Goal: Task Accomplishment & Management: Use online tool/utility

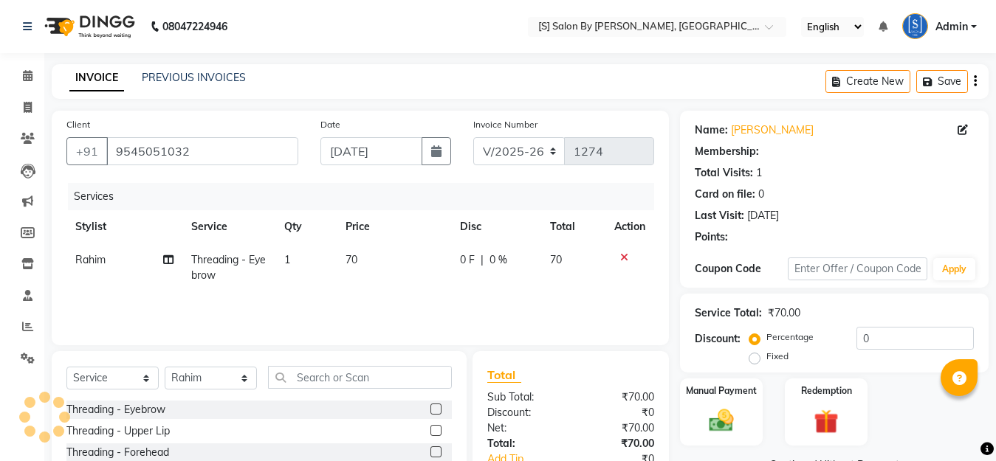
select select "45"
select select "service"
select select "43272"
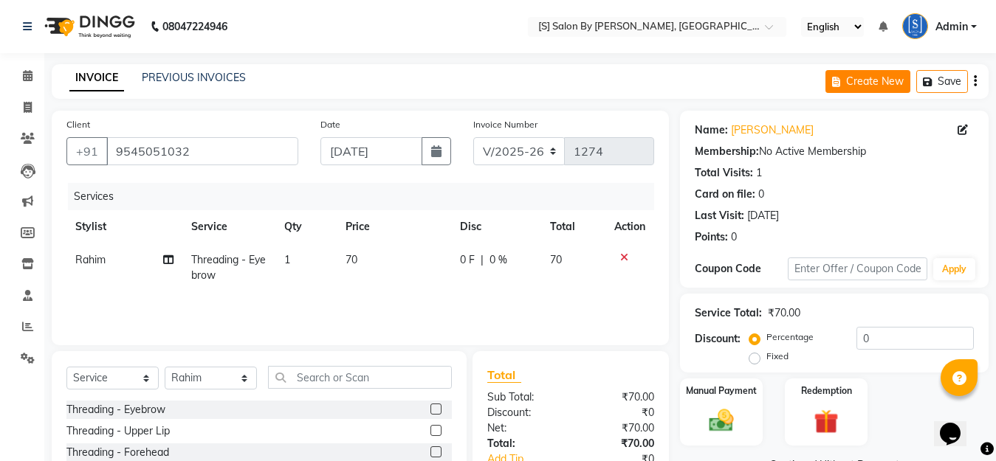
click at [850, 76] on button "Create New" at bounding box center [867, 81] width 85 height 23
select select "service"
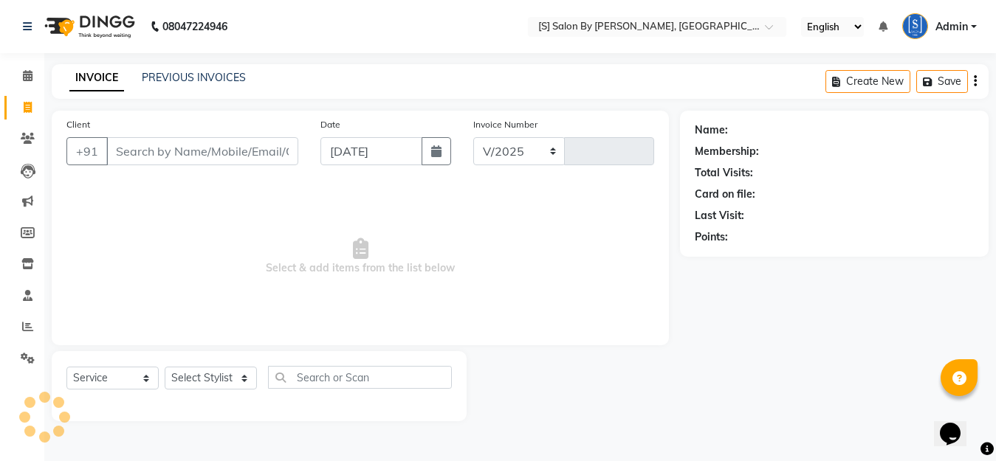
select select "45"
type input "1274"
click at [21, 324] on span at bounding box center [28, 327] width 26 height 17
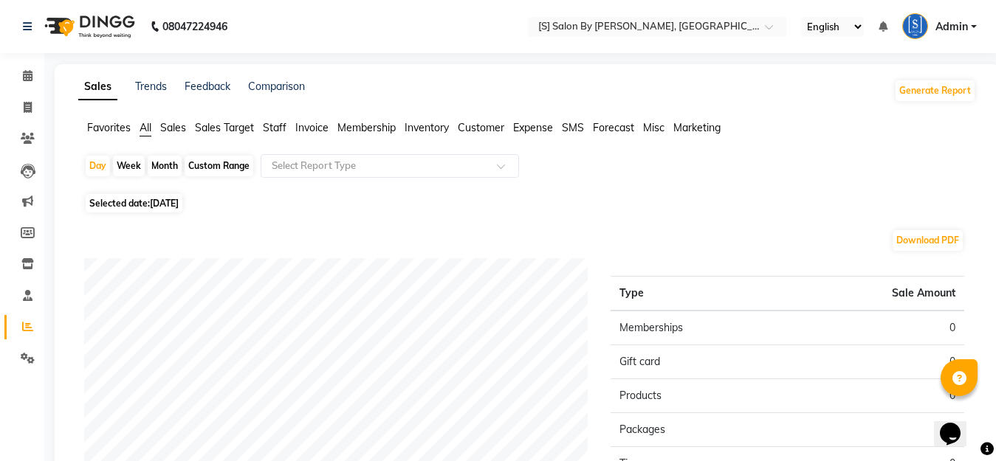
click at [159, 167] on div "Month" at bounding box center [165, 166] width 34 height 21
select select "9"
select select "2025"
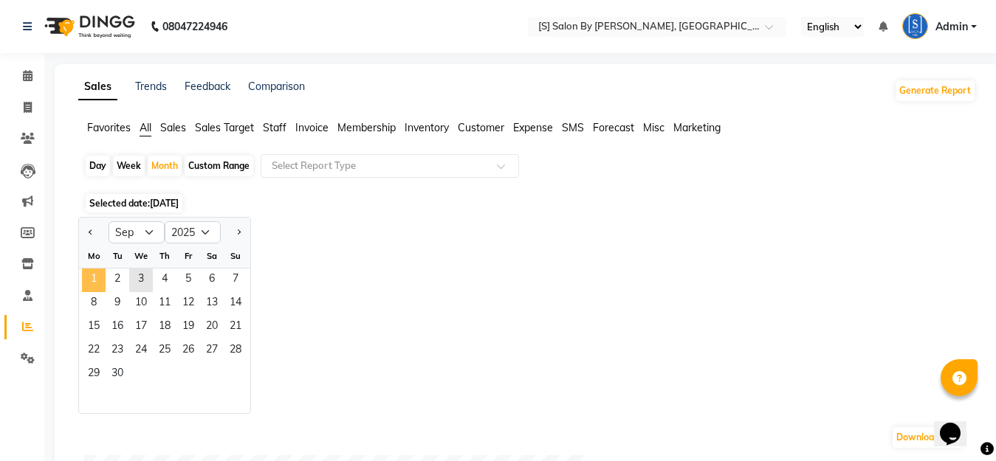
click at [89, 279] on span "1" at bounding box center [94, 281] width 24 height 24
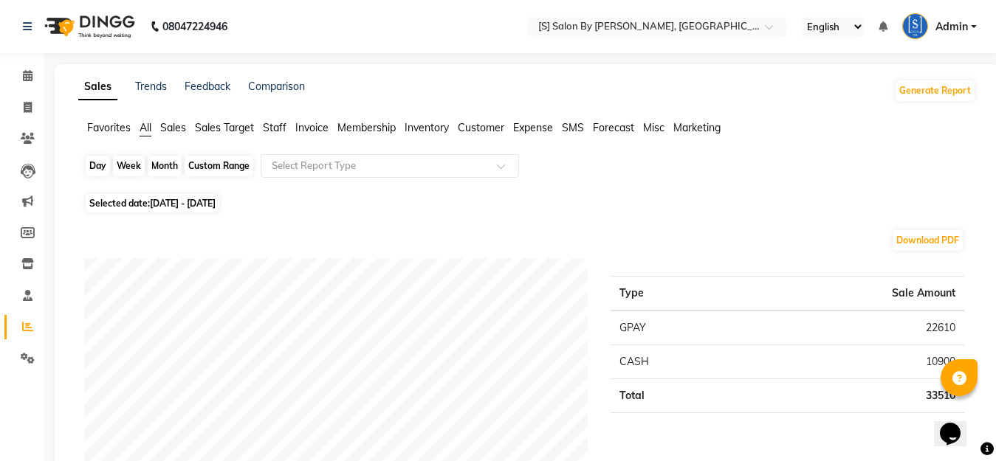
click at [157, 170] on div "Month" at bounding box center [165, 166] width 34 height 21
select select "9"
select select "2025"
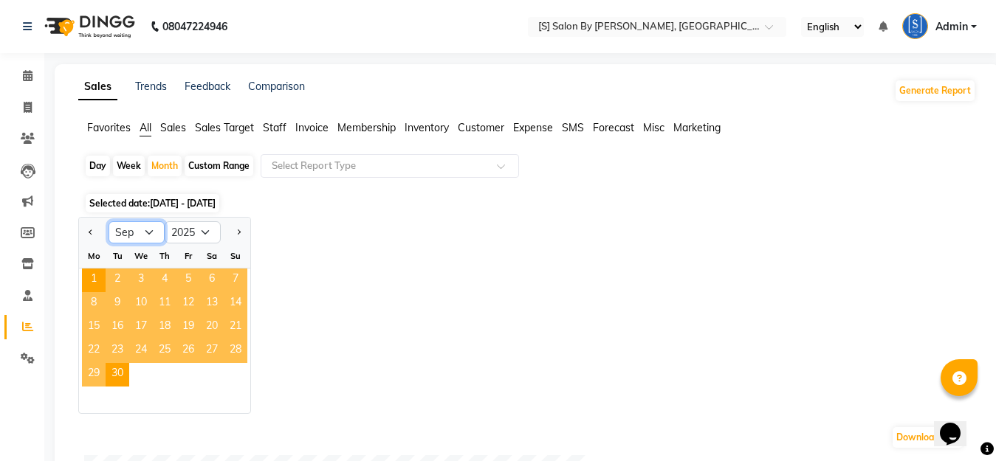
click at [142, 232] on select "Jan Feb Mar Apr May Jun [DATE] Aug Sep Oct Nov Dec" at bounding box center [136, 232] width 56 height 22
select select "8"
click at [108, 221] on select "Jan Feb Mar Apr May Jun [DATE] Aug Sep Oct Nov Dec" at bounding box center [136, 232] width 56 height 22
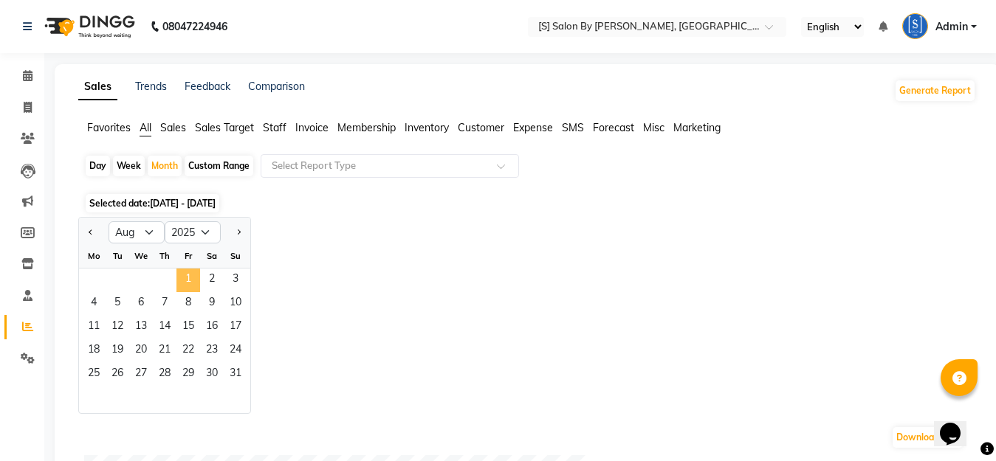
click at [190, 280] on span "1" at bounding box center [188, 281] width 24 height 24
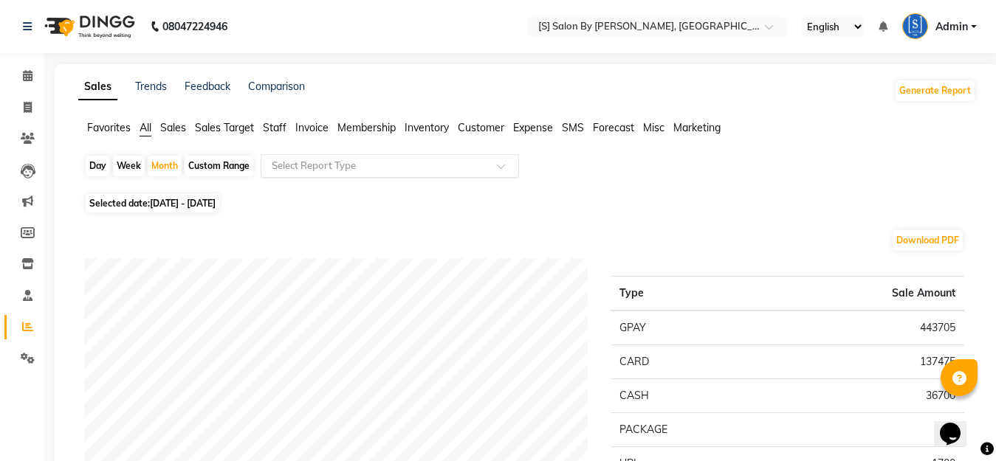
click at [434, 167] on input "text" at bounding box center [375, 166] width 213 height 15
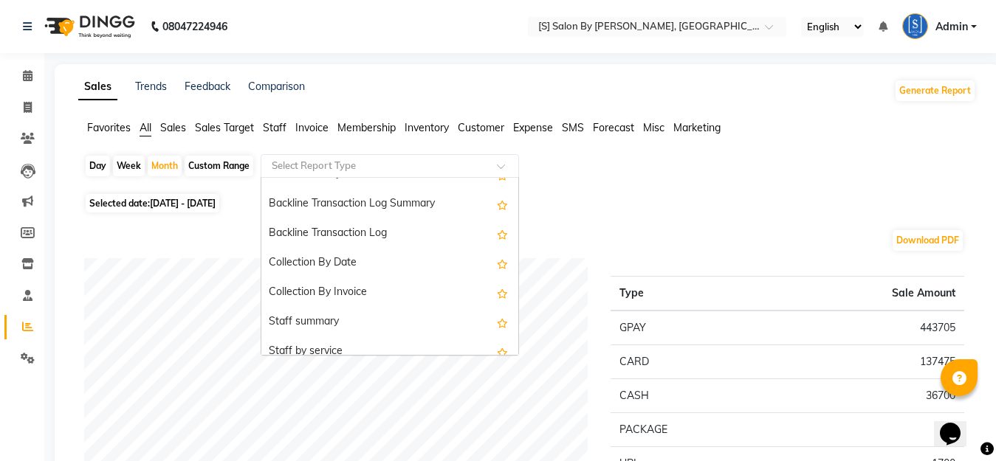
scroll to position [443, 0]
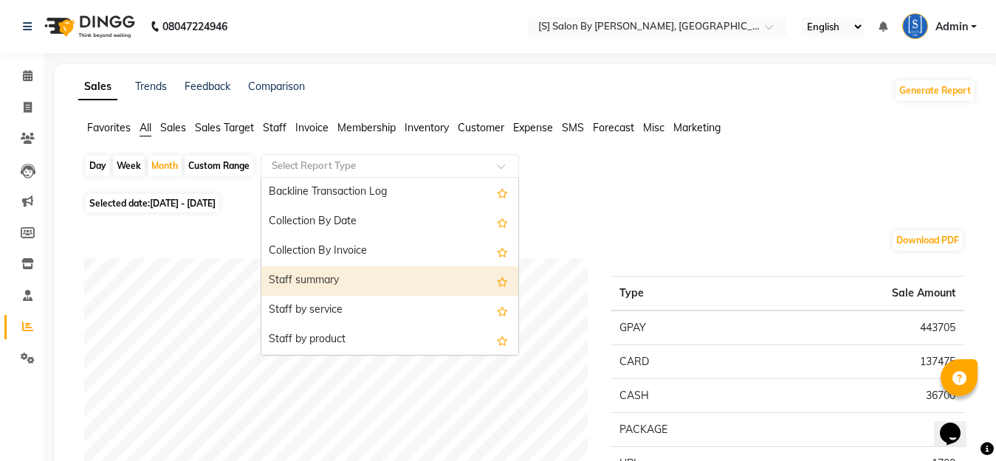
click at [379, 269] on div "Staff summary" at bounding box center [389, 281] width 257 height 30
select select "full_report"
select select "csv"
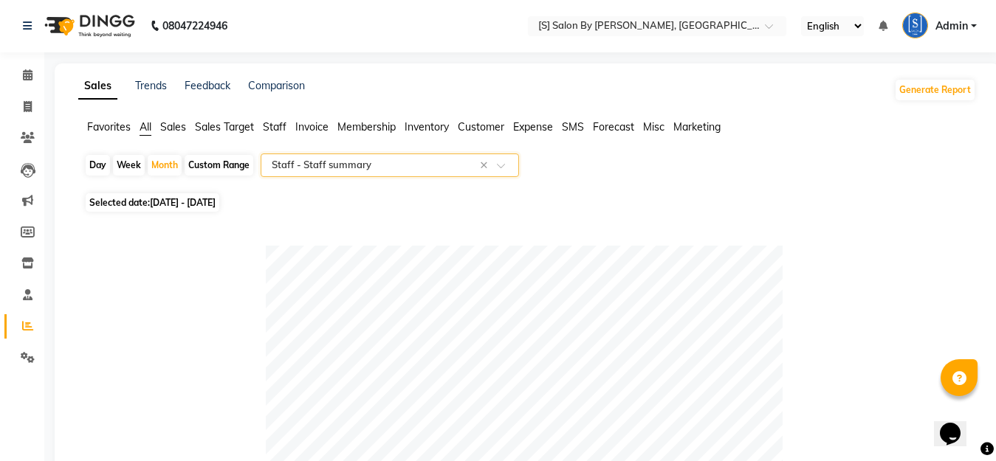
scroll to position [0, 0]
click at [25, 78] on icon at bounding box center [28, 75] width 10 height 11
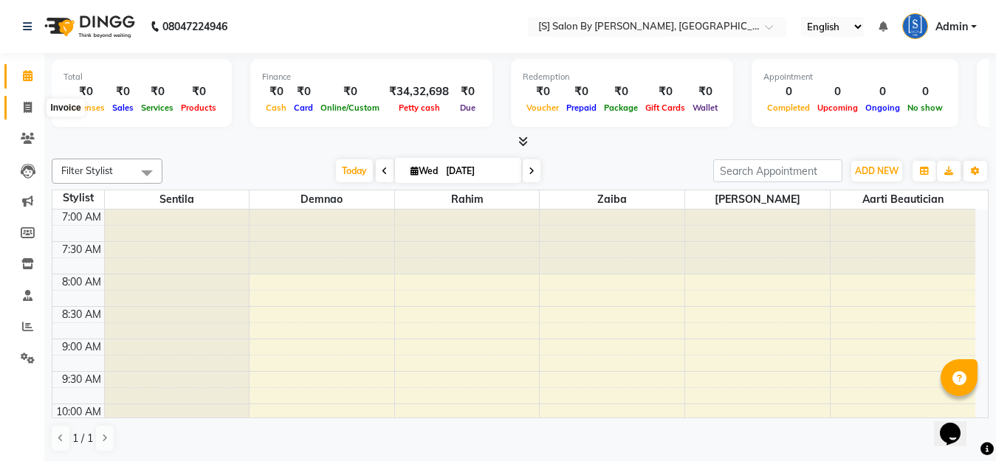
click at [30, 102] on icon at bounding box center [28, 107] width 8 height 11
select select "service"
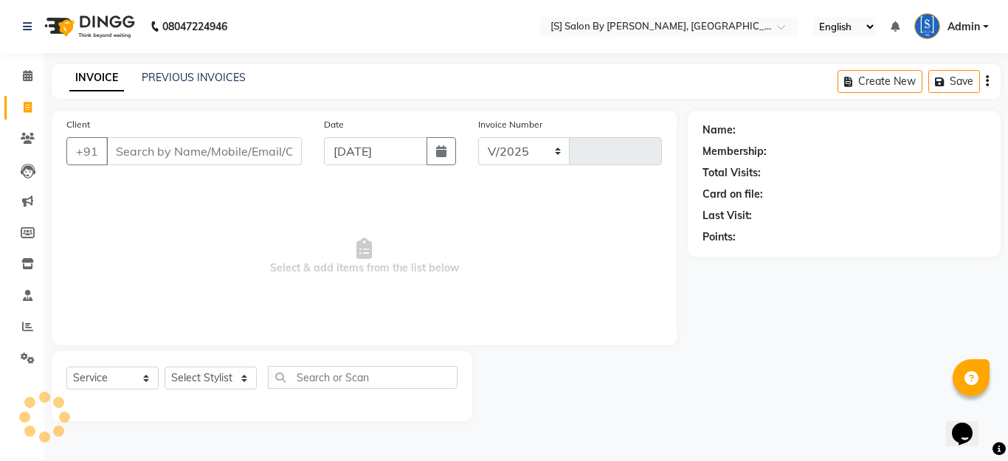
select select "45"
type input "1274"
click at [24, 76] on icon at bounding box center [28, 75] width 10 height 11
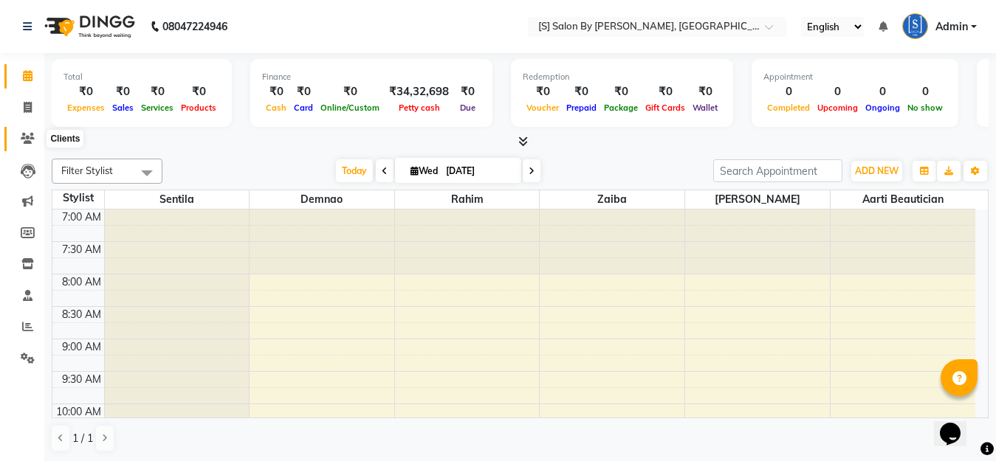
click at [23, 142] on icon at bounding box center [28, 138] width 14 height 11
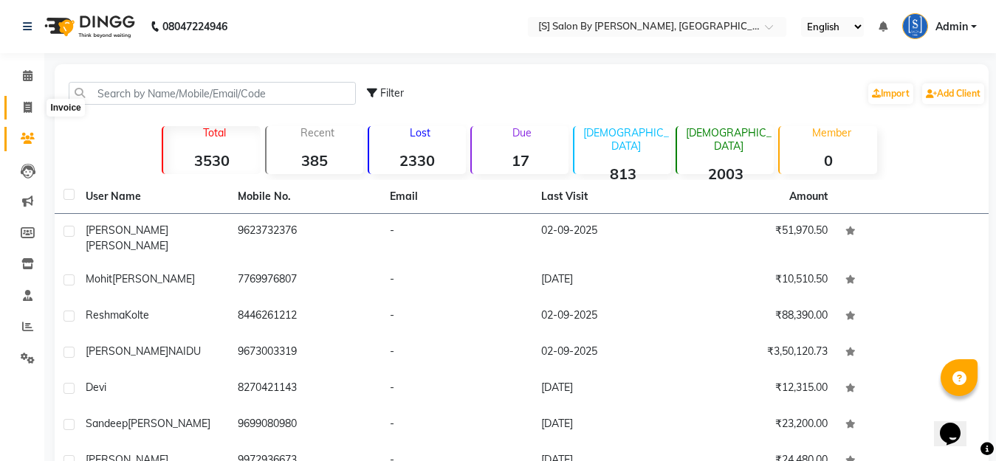
click at [24, 112] on icon at bounding box center [28, 107] width 8 height 11
select select "service"
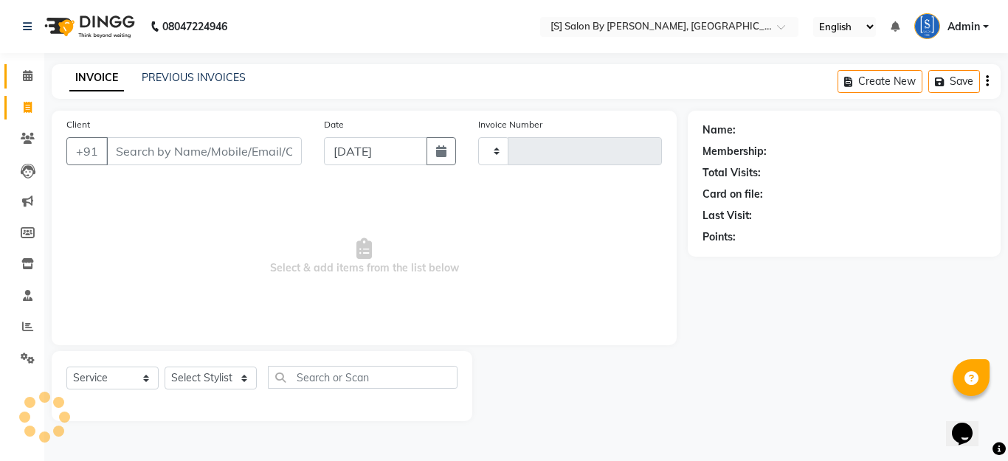
type input "1274"
select select "45"
click at [30, 75] on icon at bounding box center [28, 75] width 10 height 11
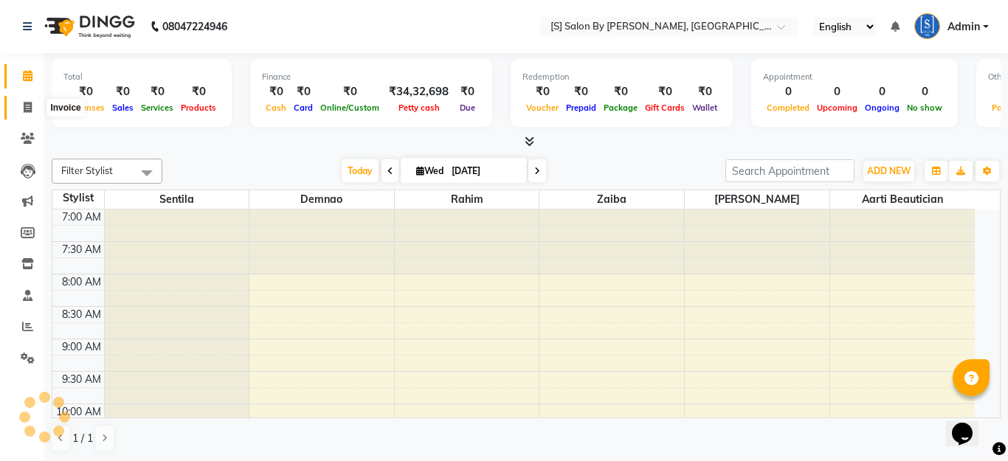
click at [27, 103] on icon at bounding box center [28, 107] width 8 height 11
select select "service"
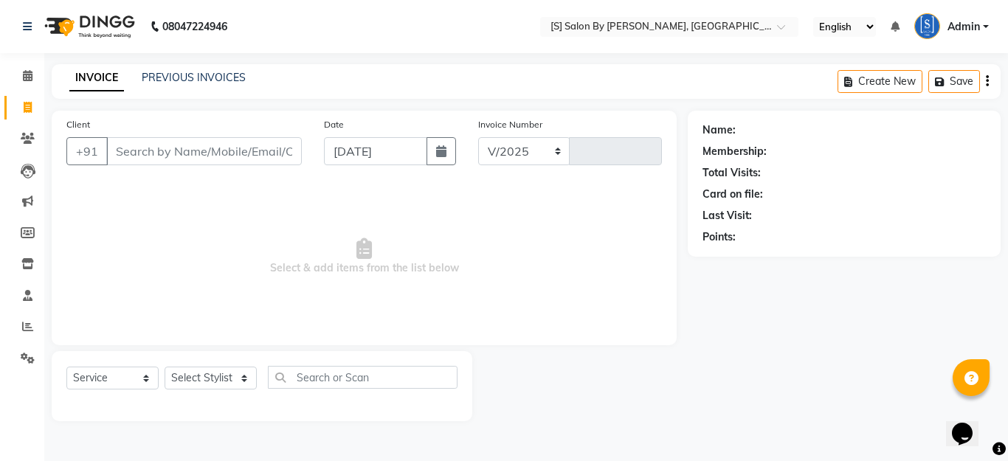
select select "45"
type input "1274"
click at [28, 129] on link "Clients" at bounding box center [21, 139] width 35 height 24
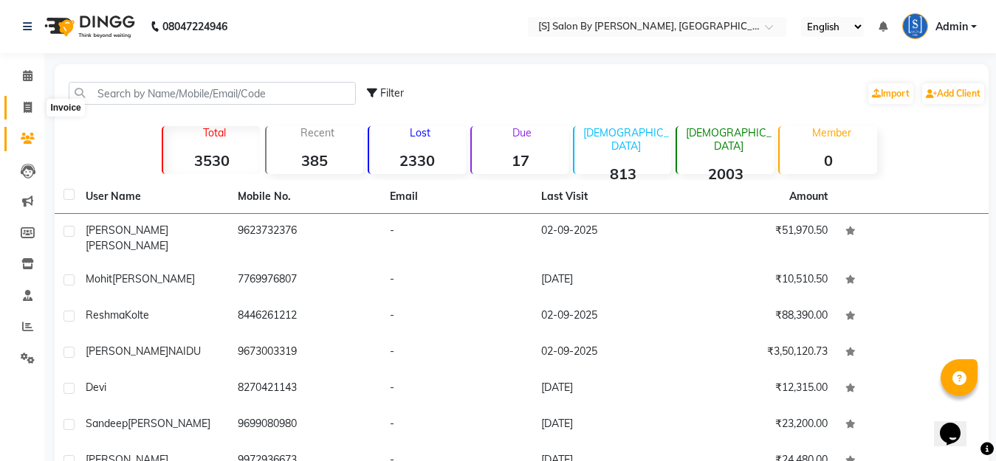
click at [24, 111] on icon at bounding box center [28, 107] width 8 height 11
select select "service"
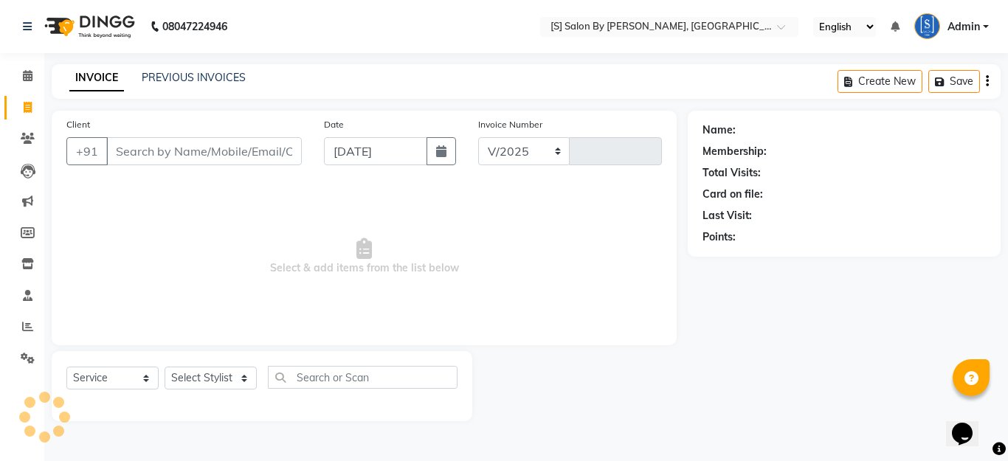
select select "45"
type input "1274"
click at [27, 70] on icon at bounding box center [28, 75] width 10 height 11
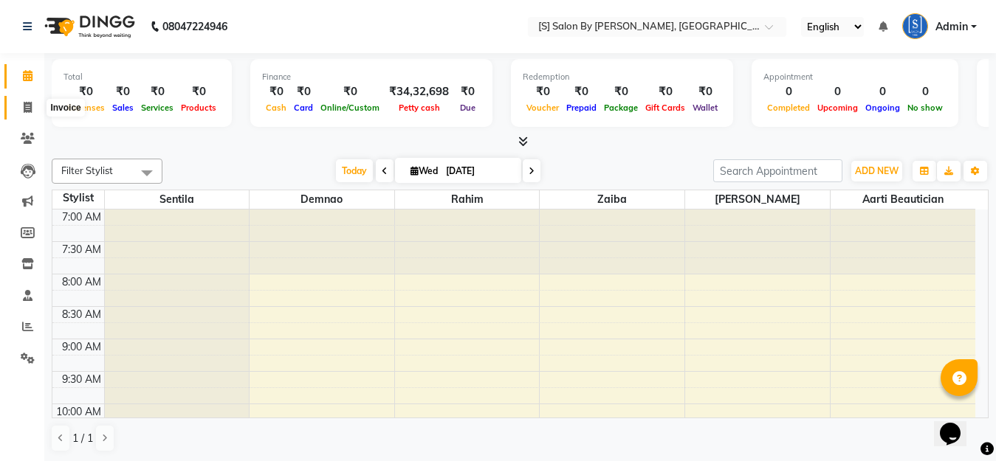
click at [29, 108] on icon at bounding box center [28, 107] width 8 height 11
select select "service"
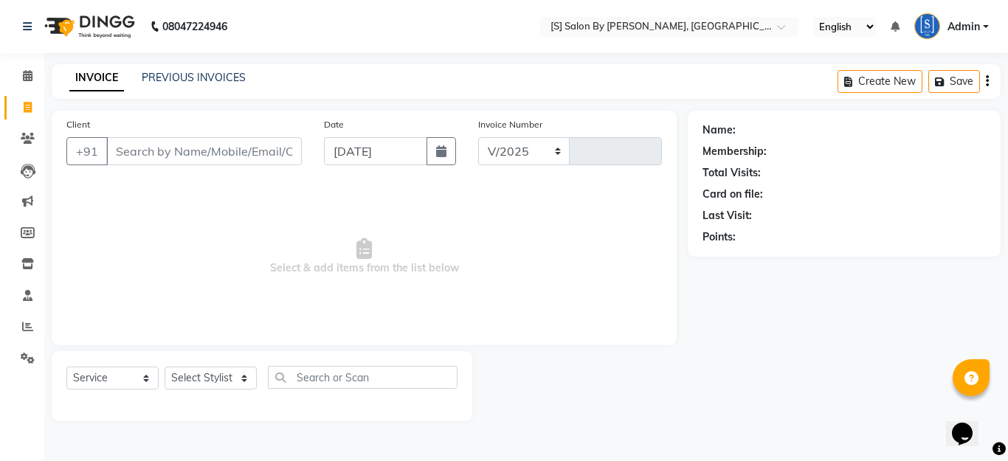
select select "45"
type input "1274"
click at [18, 139] on span at bounding box center [28, 139] width 26 height 17
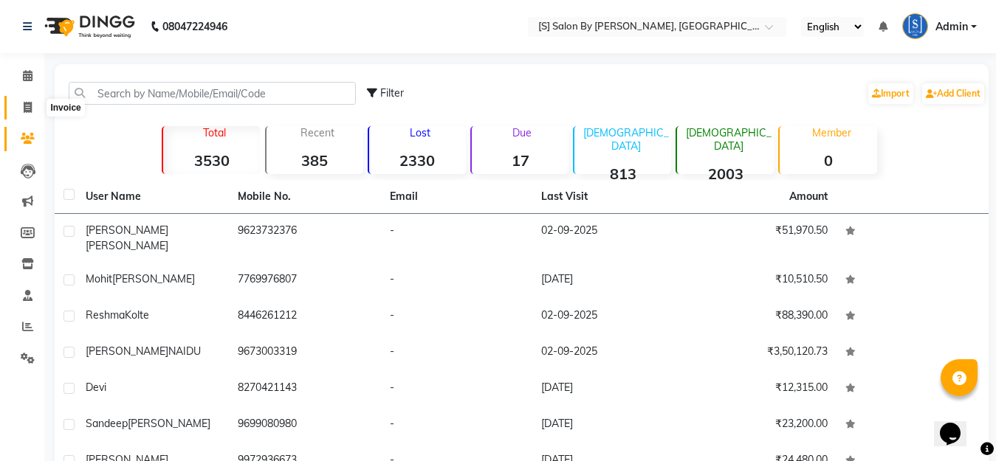
click at [28, 111] on icon at bounding box center [28, 107] width 8 height 11
select select "service"
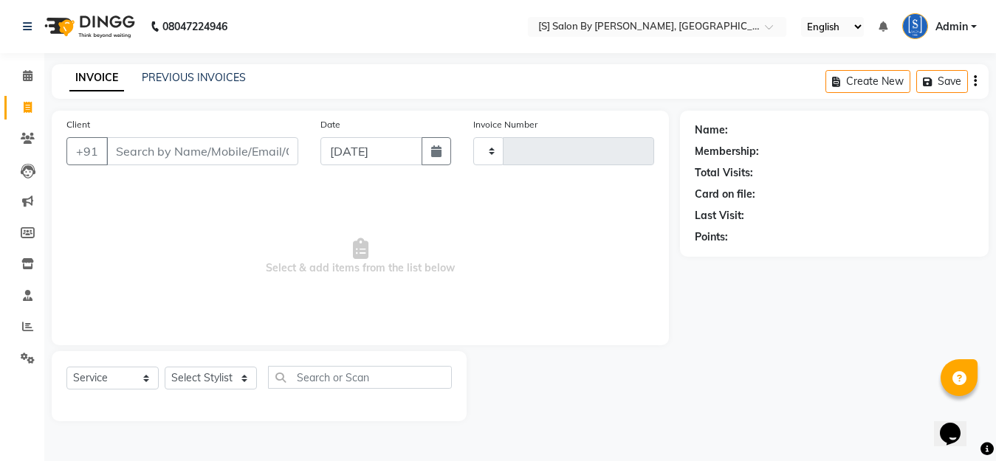
type input "1274"
select select "45"
click at [52, 311] on div "Client +91 Date [DATE] Invoice Number V/2025 V/[PHONE_NUMBER] Select & add item…" at bounding box center [364, 228] width 625 height 235
click at [24, 323] on icon at bounding box center [27, 326] width 11 height 11
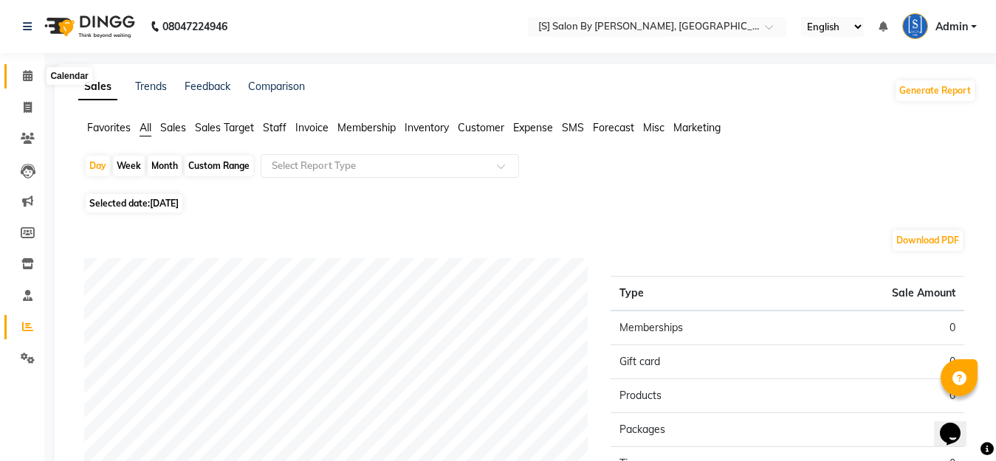
click at [24, 70] on icon at bounding box center [28, 75] width 10 height 11
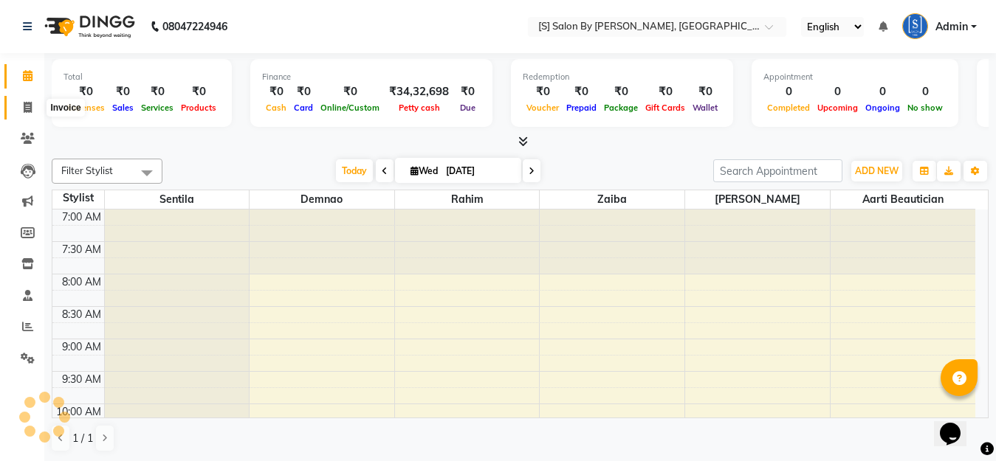
click at [30, 109] on icon at bounding box center [28, 107] width 8 height 11
select select "service"
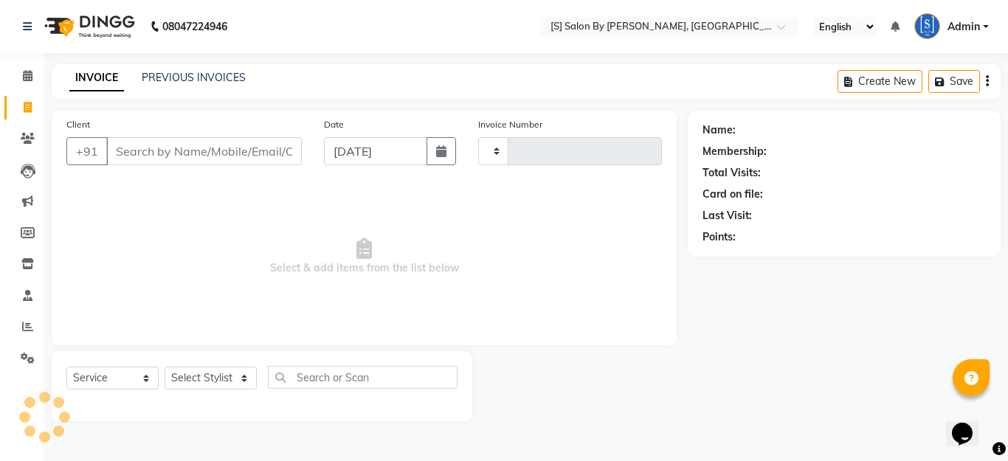
type input "1274"
select select "45"
click at [27, 140] on icon at bounding box center [28, 138] width 14 height 11
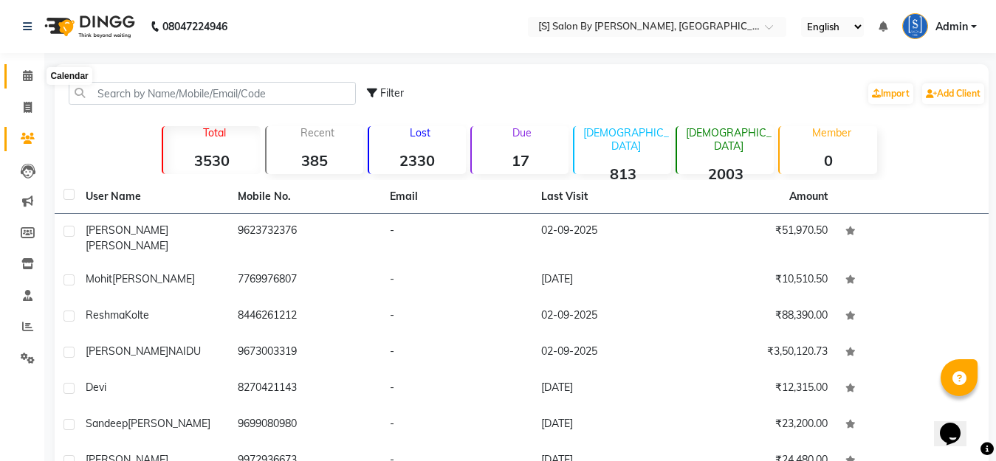
click at [23, 75] on icon at bounding box center [28, 75] width 10 height 11
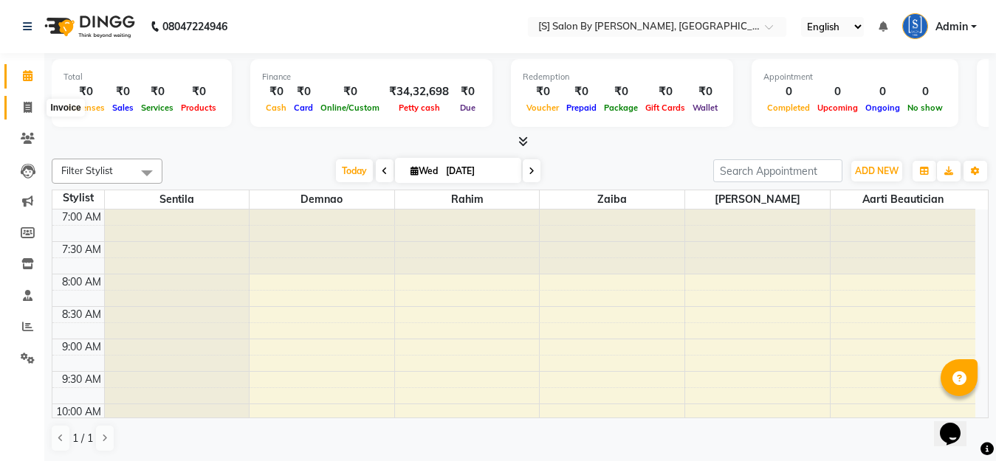
click at [21, 101] on span at bounding box center [28, 108] width 26 height 17
select select "service"
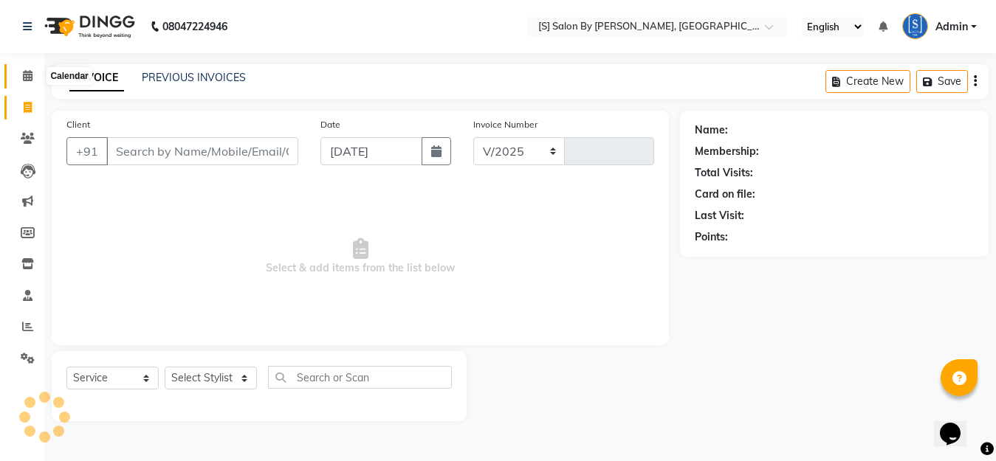
select select "45"
type input "1274"
click at [26, 75] on icon at bounding box center [28, 75] width 10 height 11
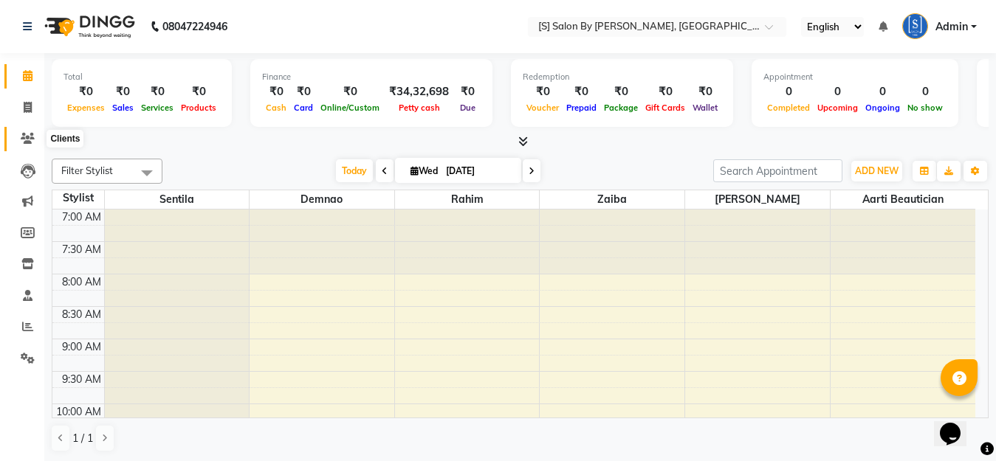
click at [32, 142] on icon at bounding box center [28, 138] width 14 height 11
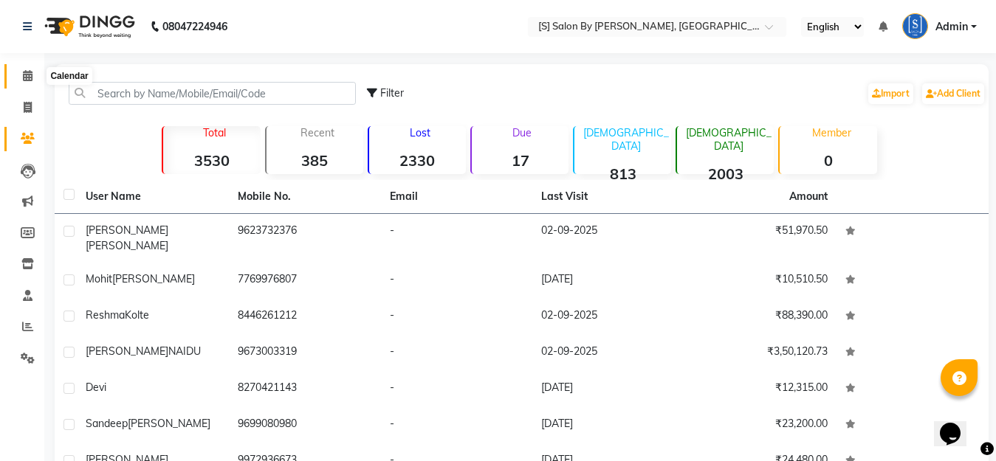
click at [24, 69] on span at bounding box center [28, 76] width 26 height 17
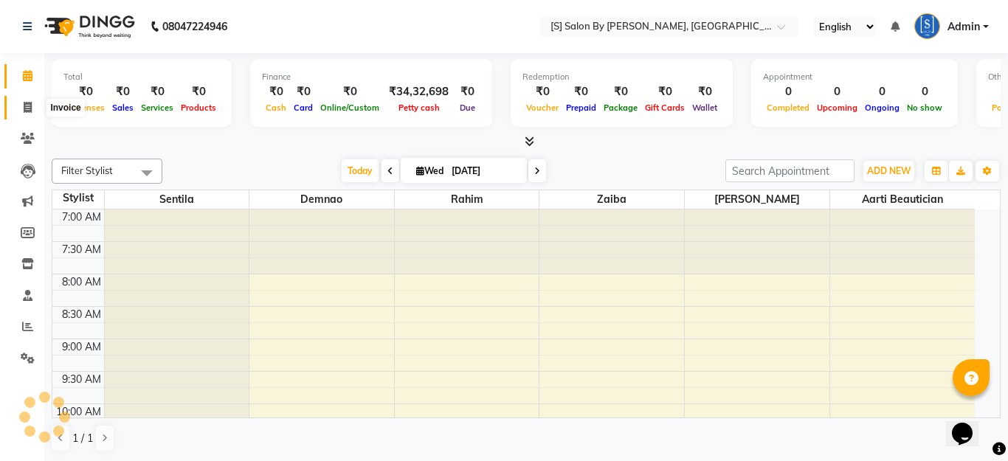
click at [24, 104] on icon at bounding box center [28, 107] width 8 height 11
select select "service"
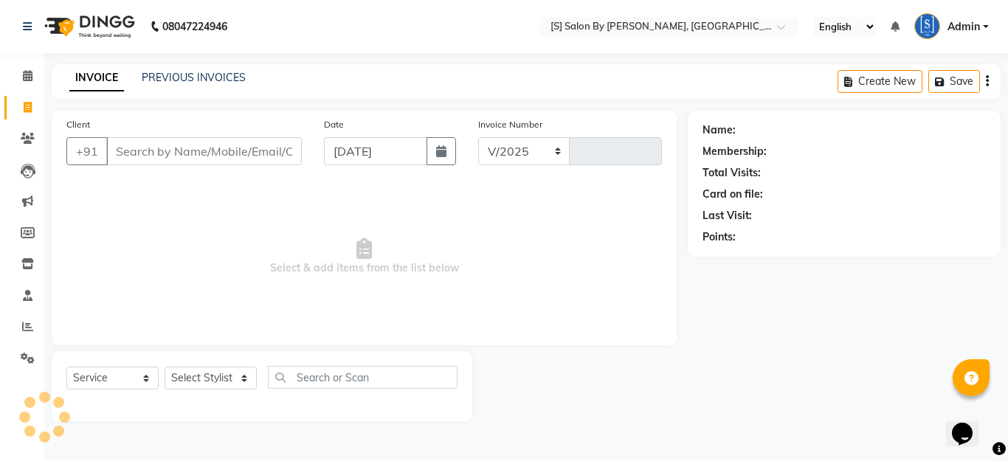
select select "45"
type input "1274"
